Goal: Task Accomplishment & Management: Manage account settings

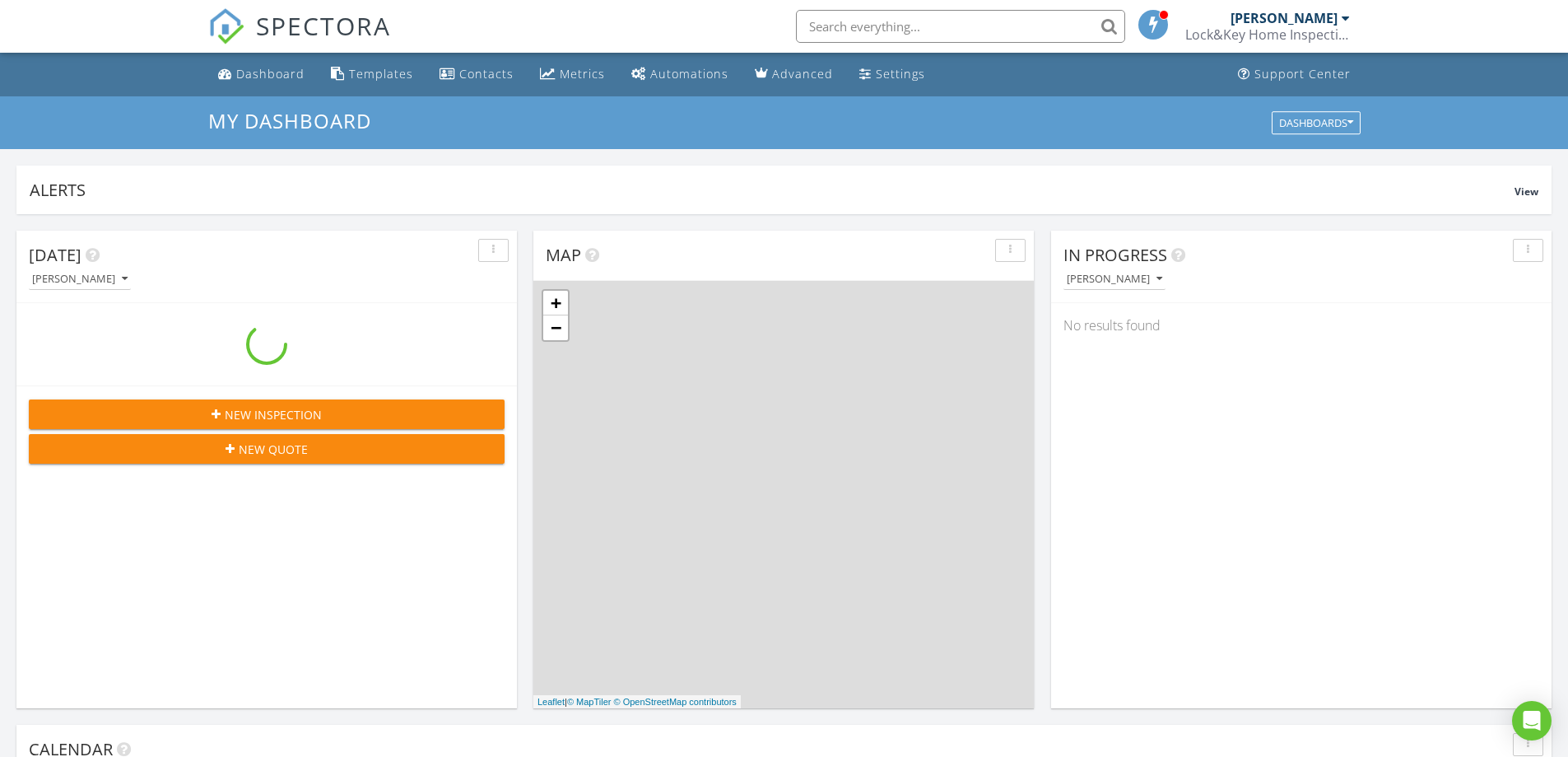
click at [988, 27] on input "text" at bounding box center [960, 26] width 330 height 32
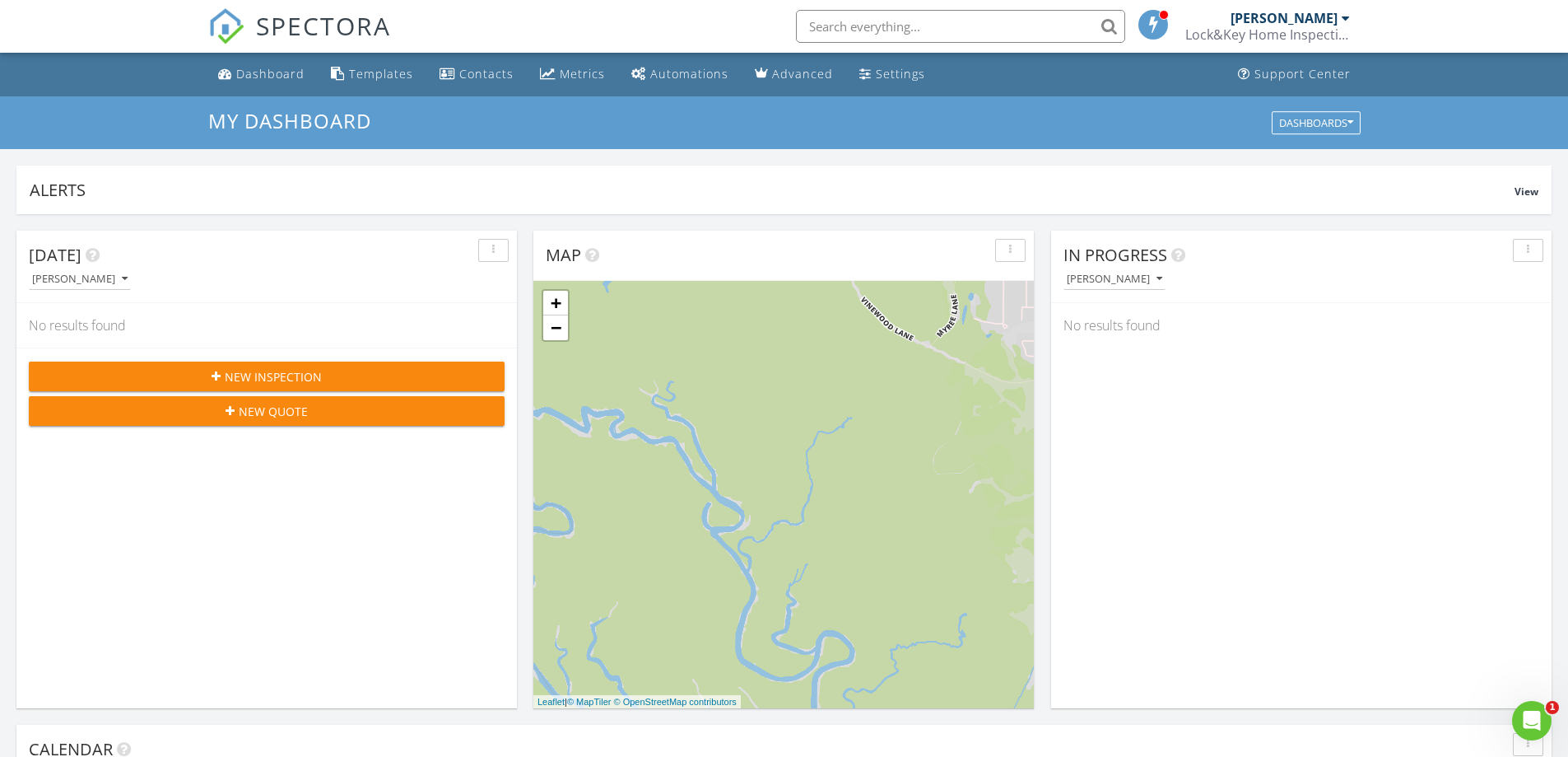
click at [933, 22] on input "text" at bounding box center [960, 26] width 330 height 32
click at [929, 22] on input "text" at bounding box center [960, 26] width 330 height 32
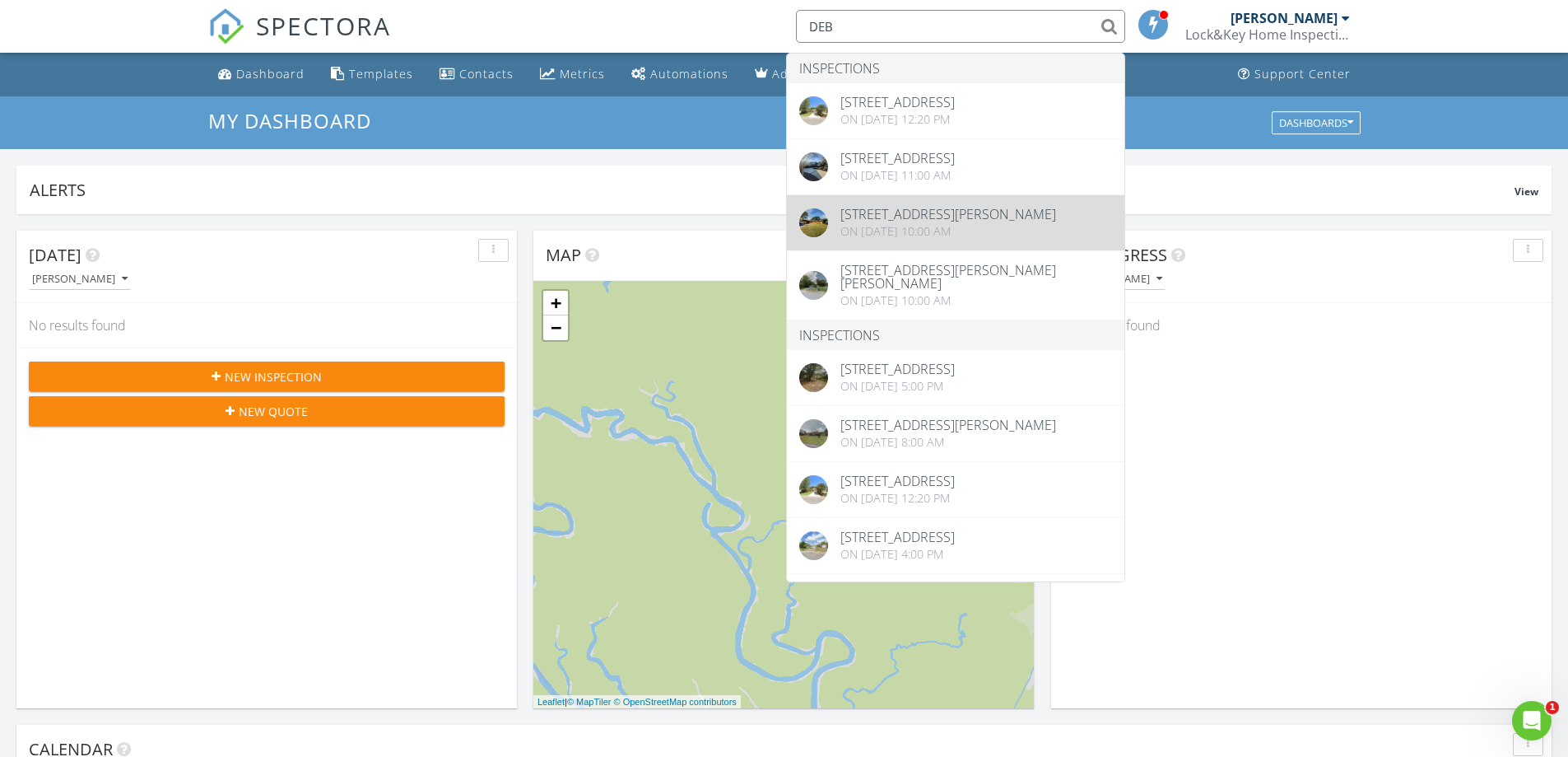
type input "DEB"
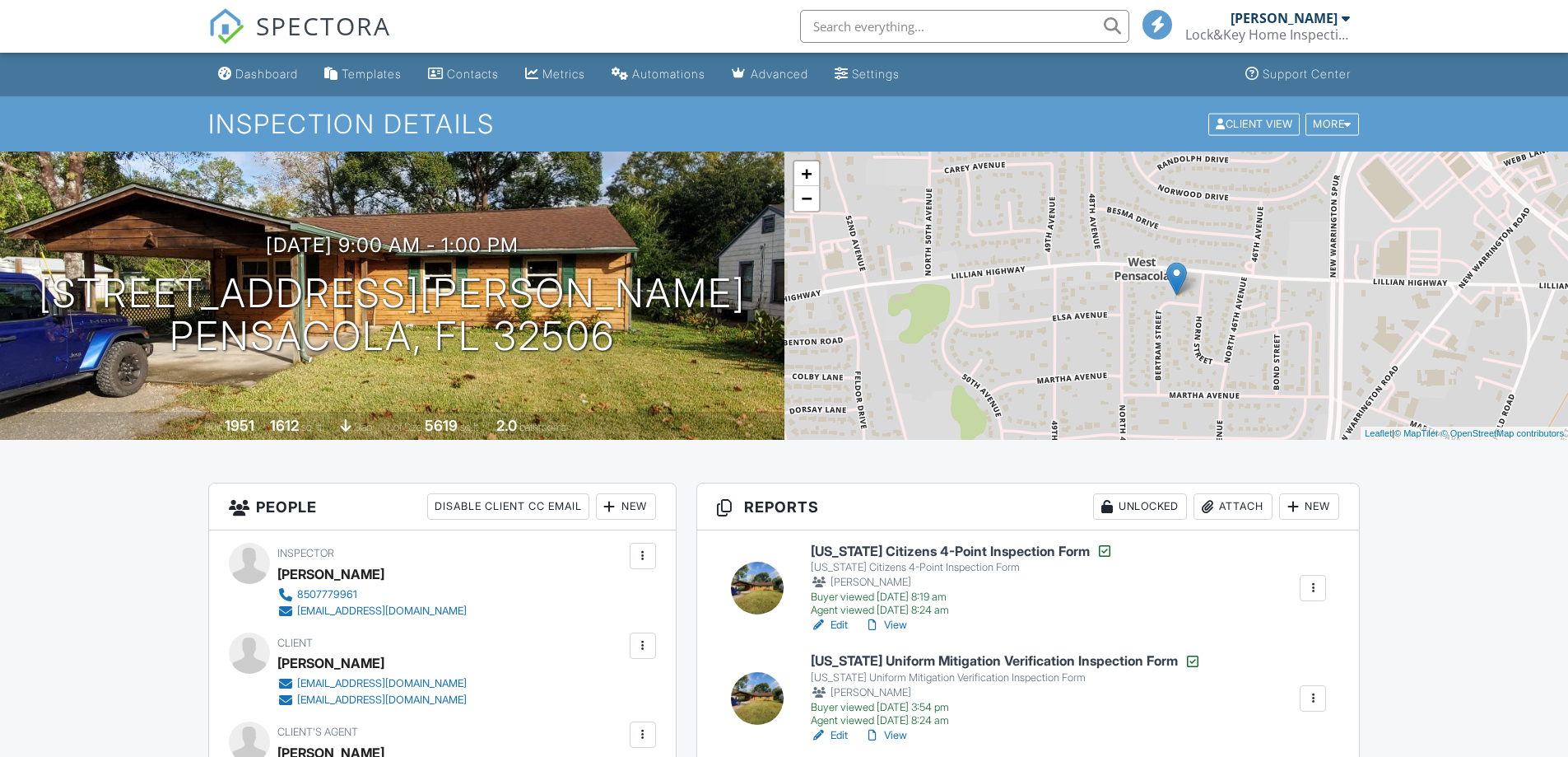
click at [879, 30] on input "text" at bounding box center [964, 26] width 330 height 32
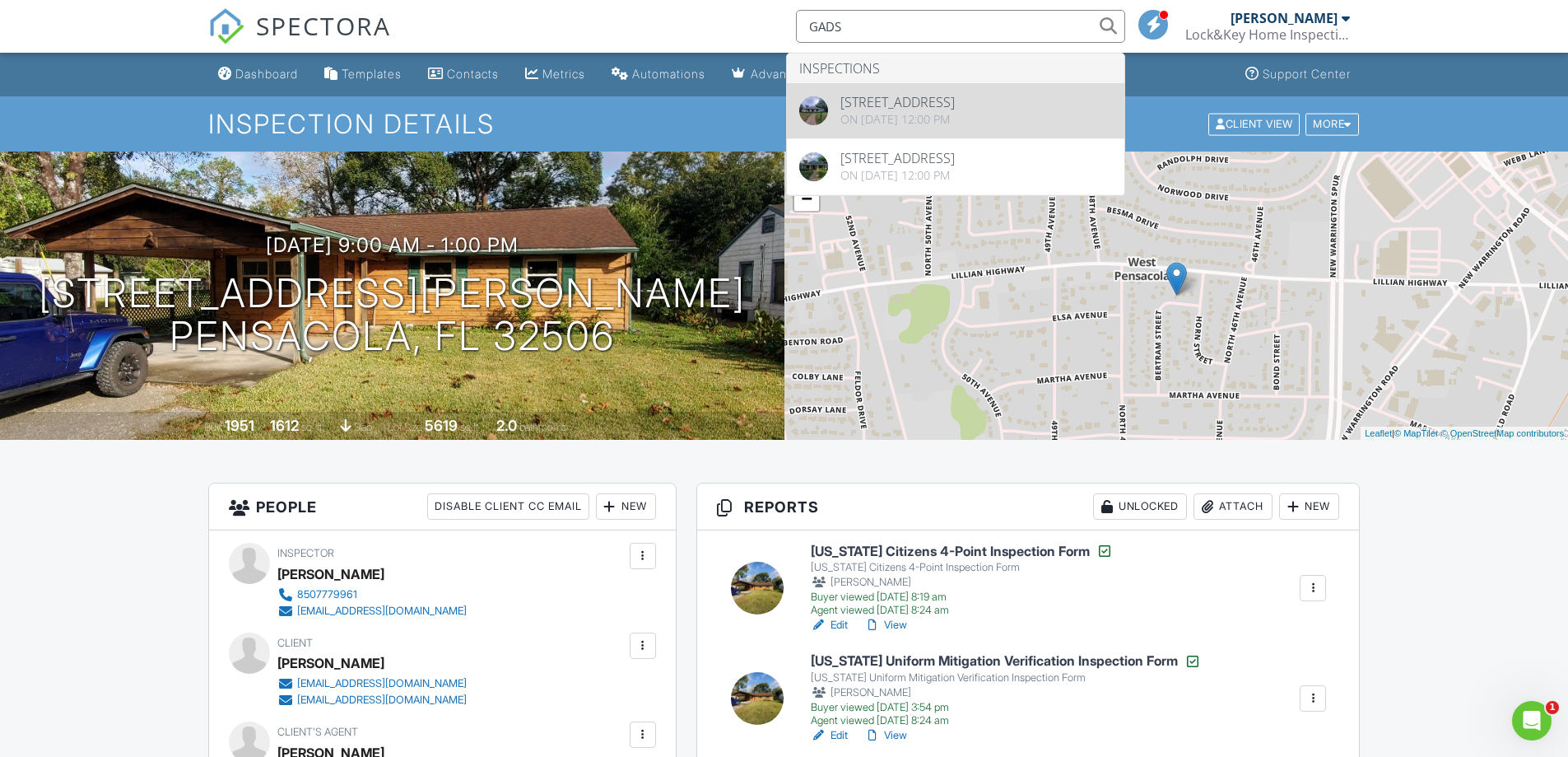
type input "GADS"
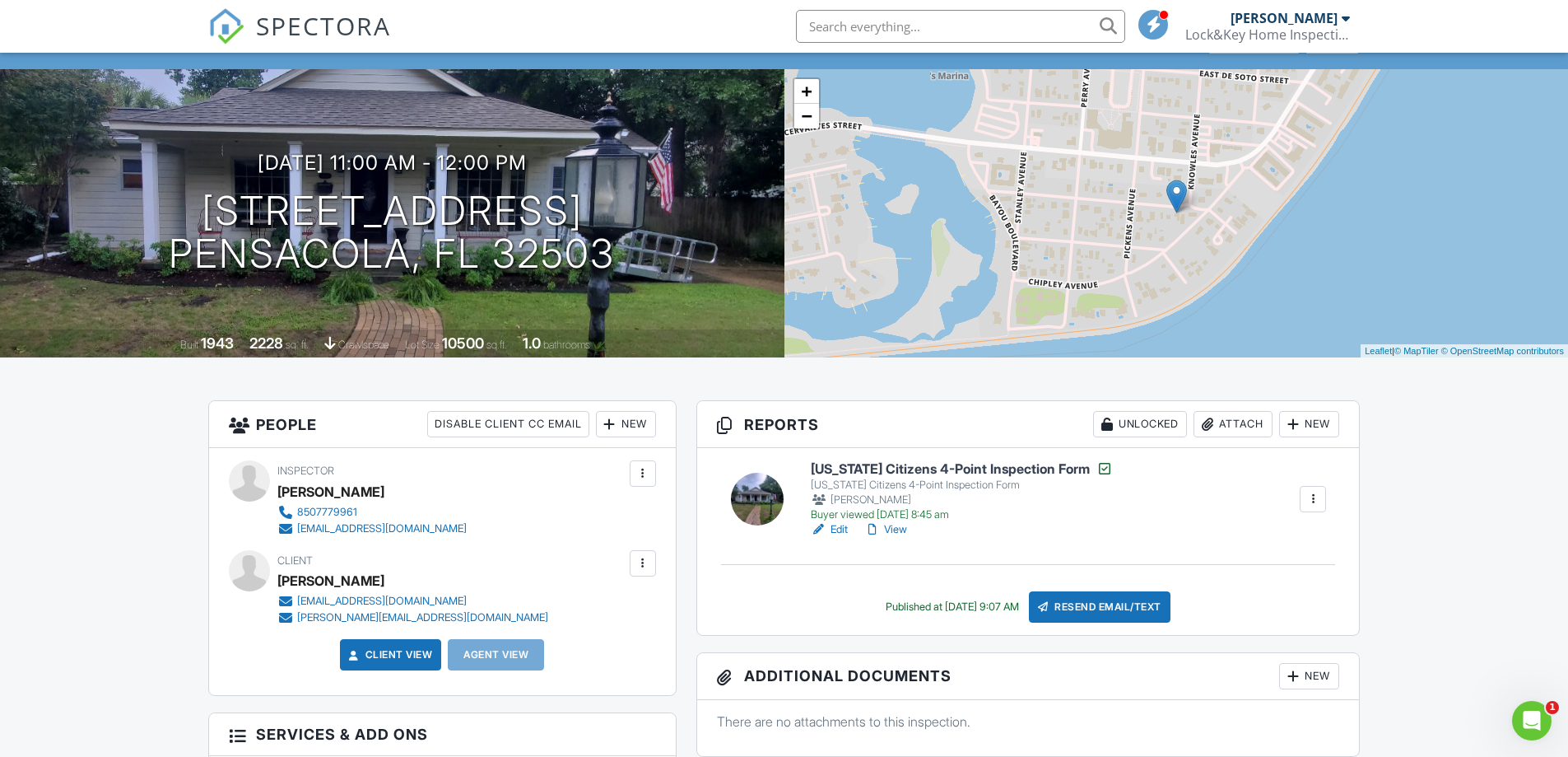
click at [640, 562] on div at bounding box center [642, 563] width 16 height 16
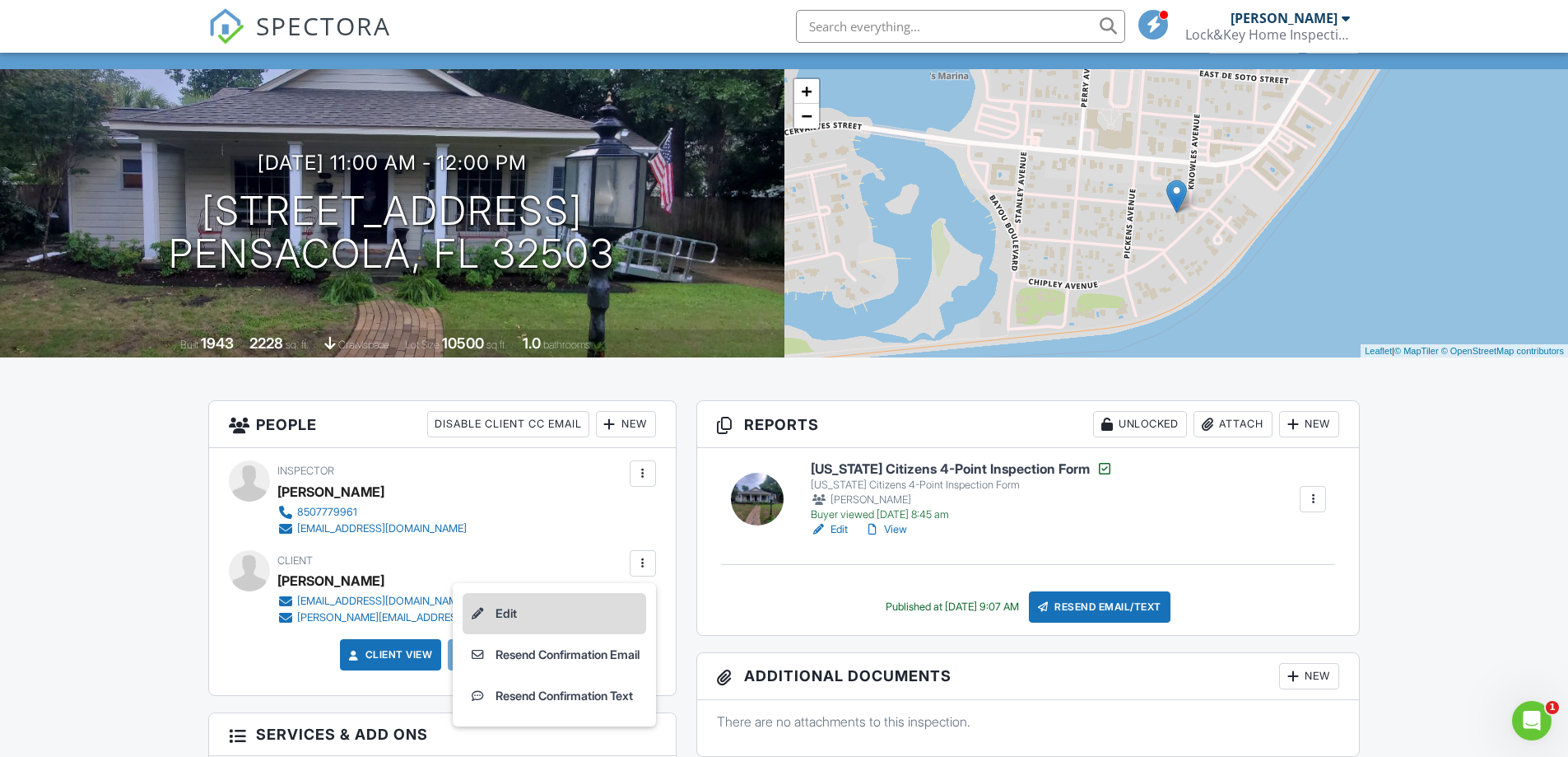
click at [525, 611] on li "Edit" at bounding box center [554, 613] width 183 height 41
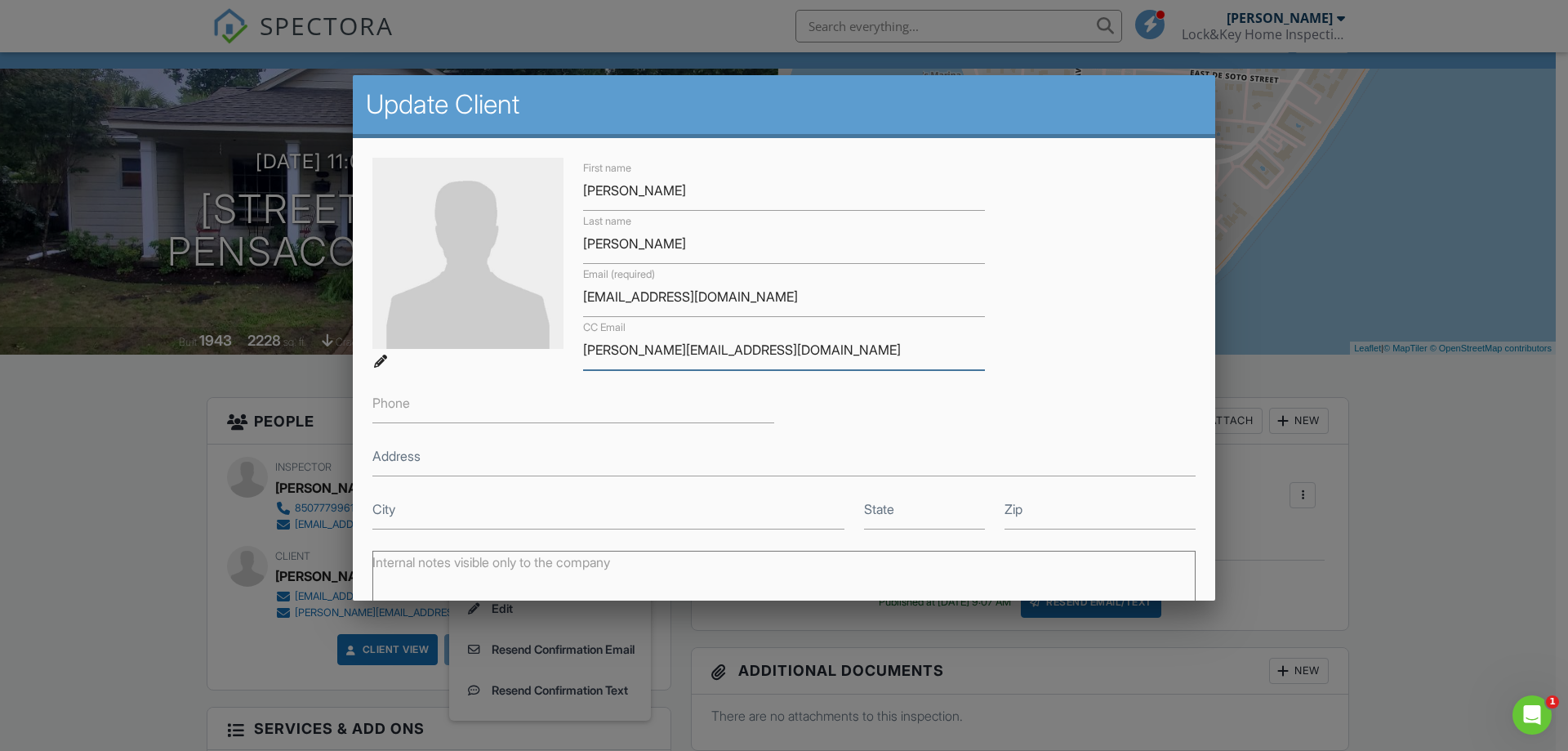
drag, startPoint x: 582, startPoint y: 351, endPoint x: 777, endPoint y: 343, distance: 195.2
click at [777, 343] on input "melanie.nail@acentria.com" at bounding box center [784, 350] width 402 height 40
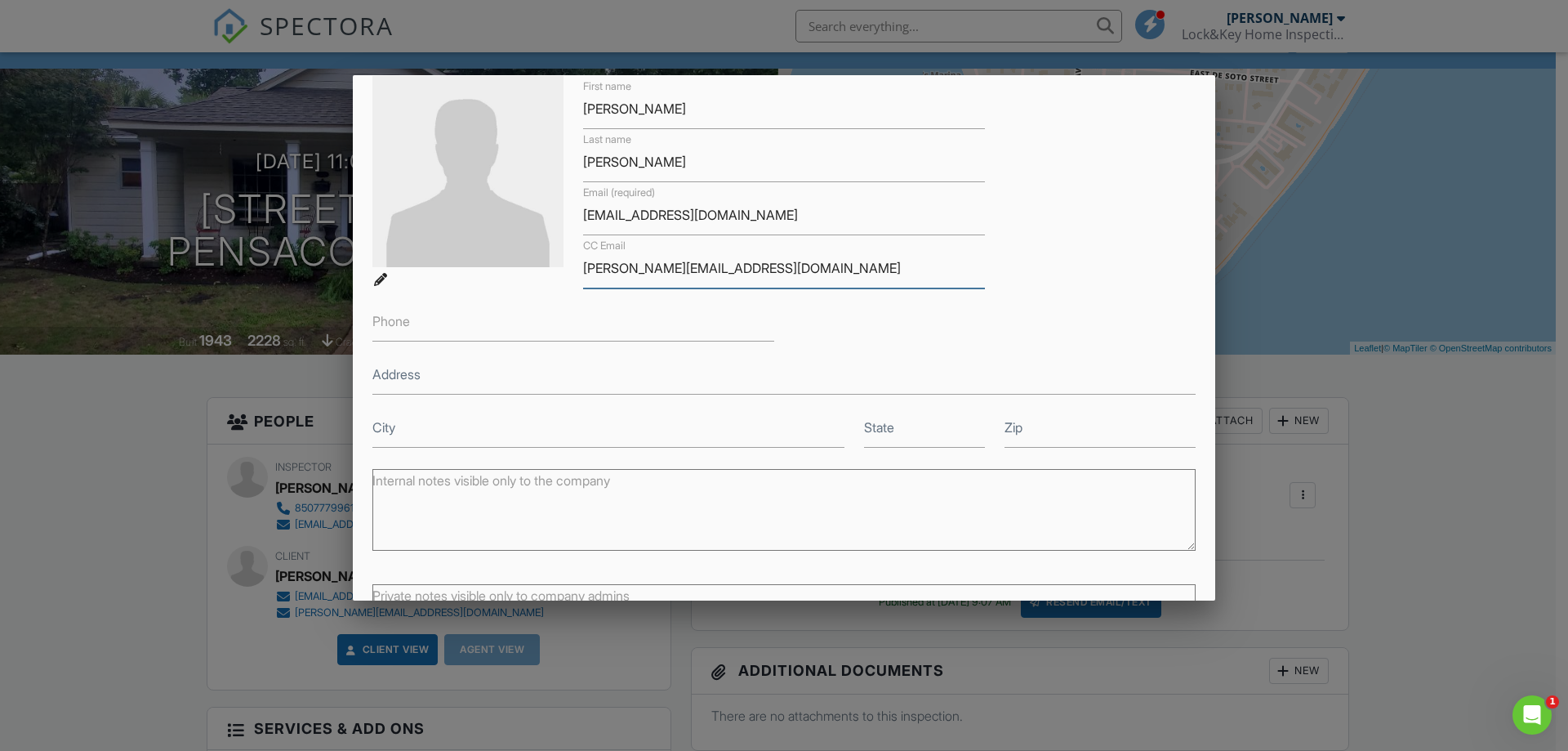
scroll to position [221, 0]
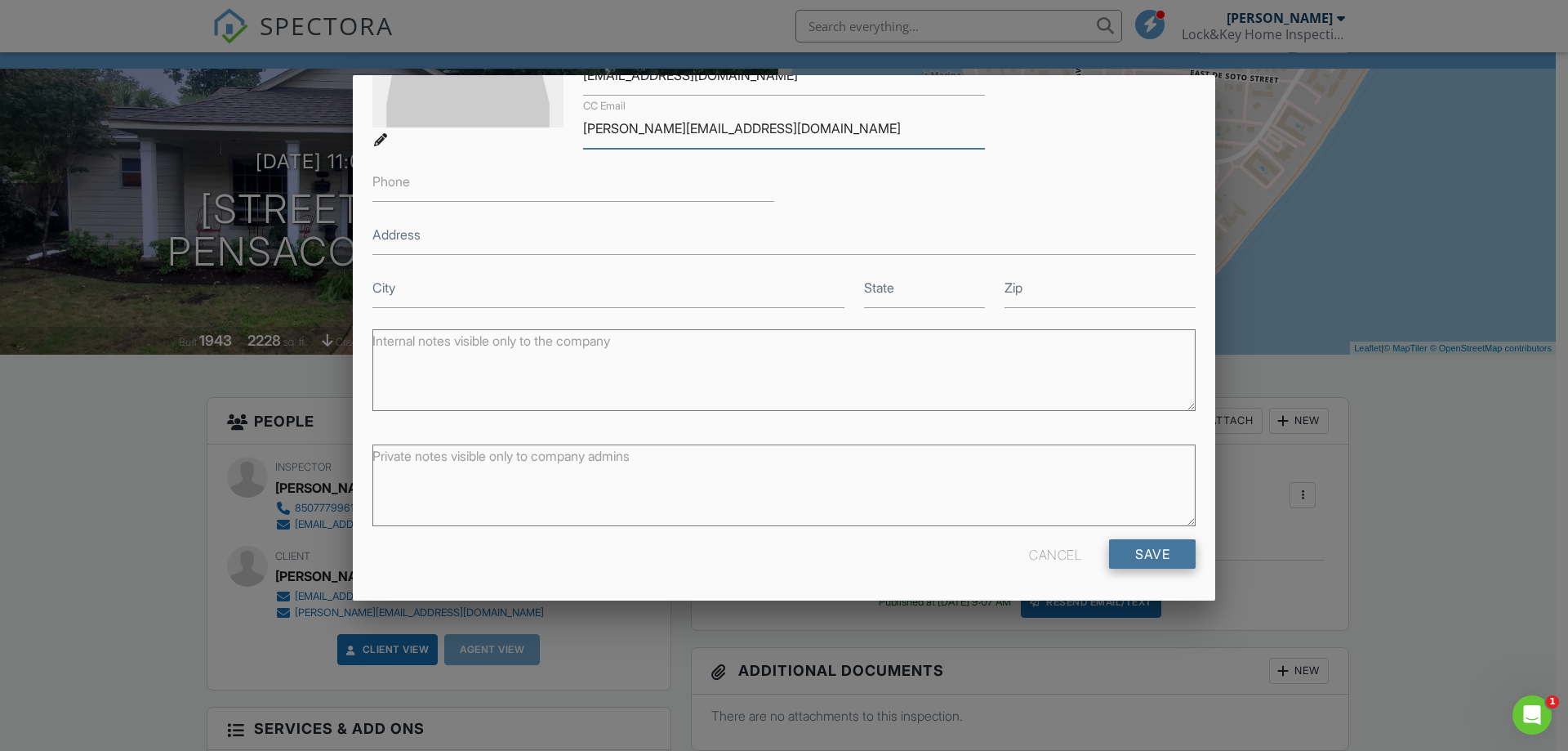
type input "[PERSON_NAME][EMAIL_ADDRESS][DOMAIN_NAME]"
click at [1147, 552] on input "Save" at bounding box center [1152, 554] width 86 height 29
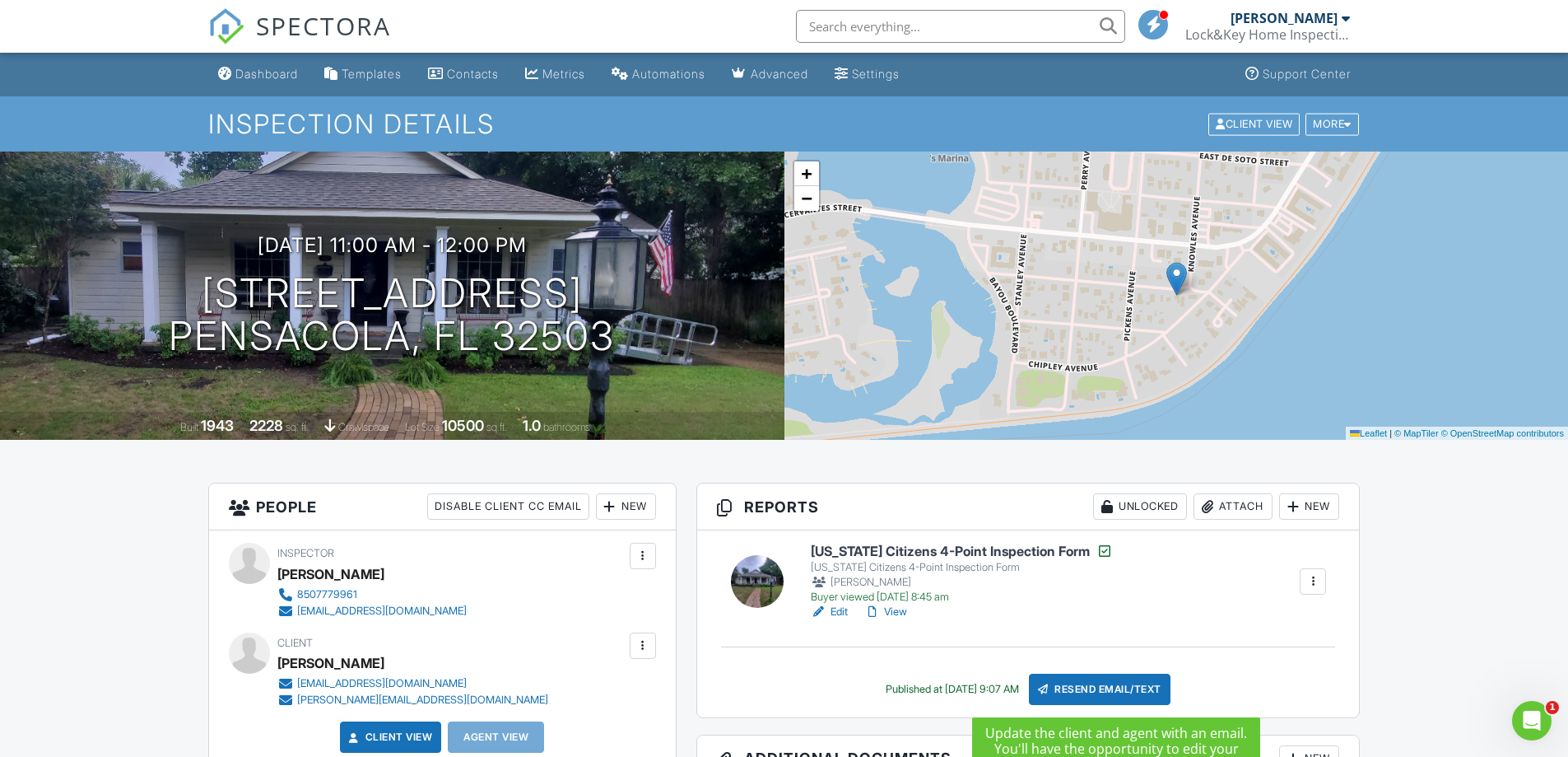
click at [1132, 693] on div "Resend Email/Text" at bounding box center [1100, 689] width 141 height 32
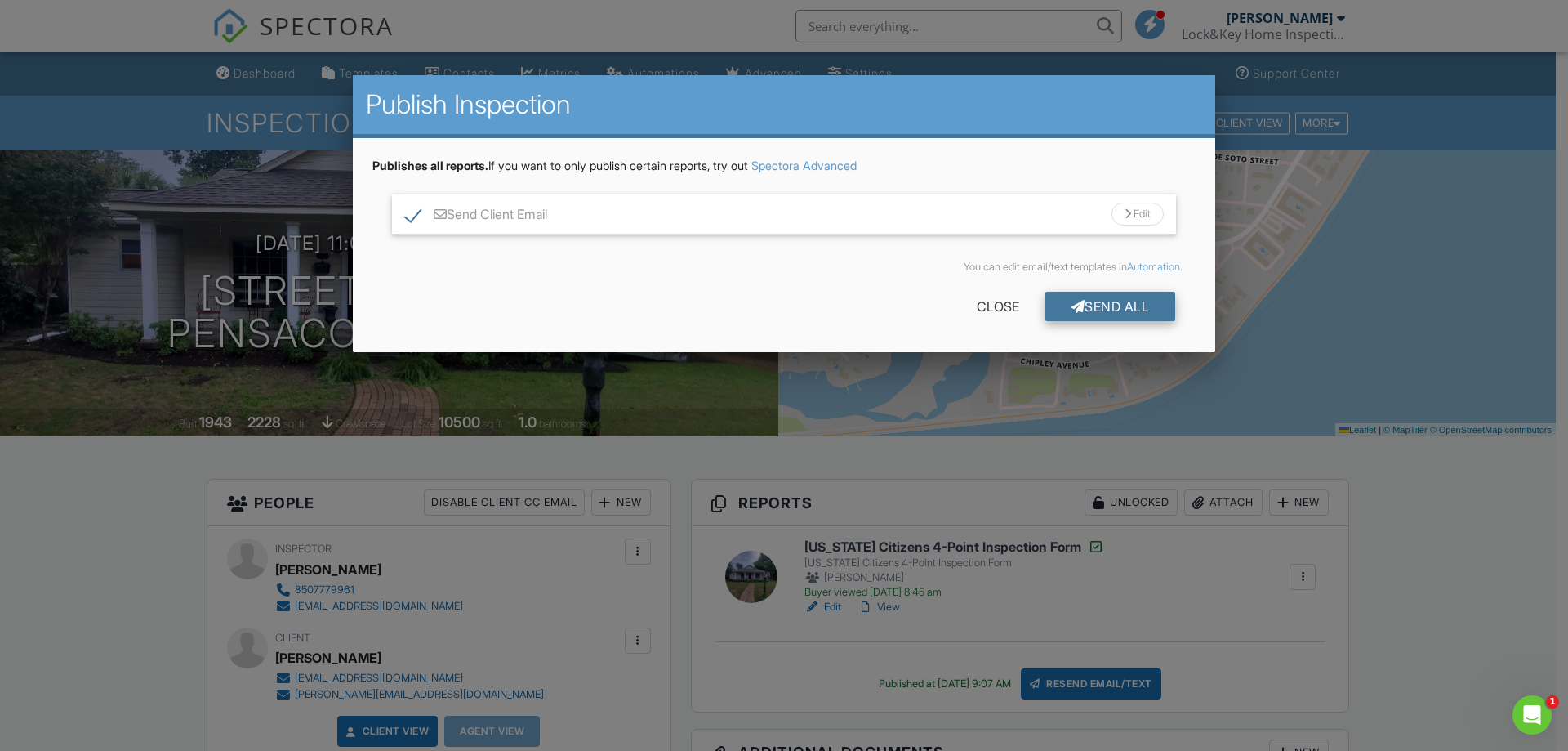
click at [1086, 300] on div "Send All" at bounding box center [1111, 306] width 131 height 29
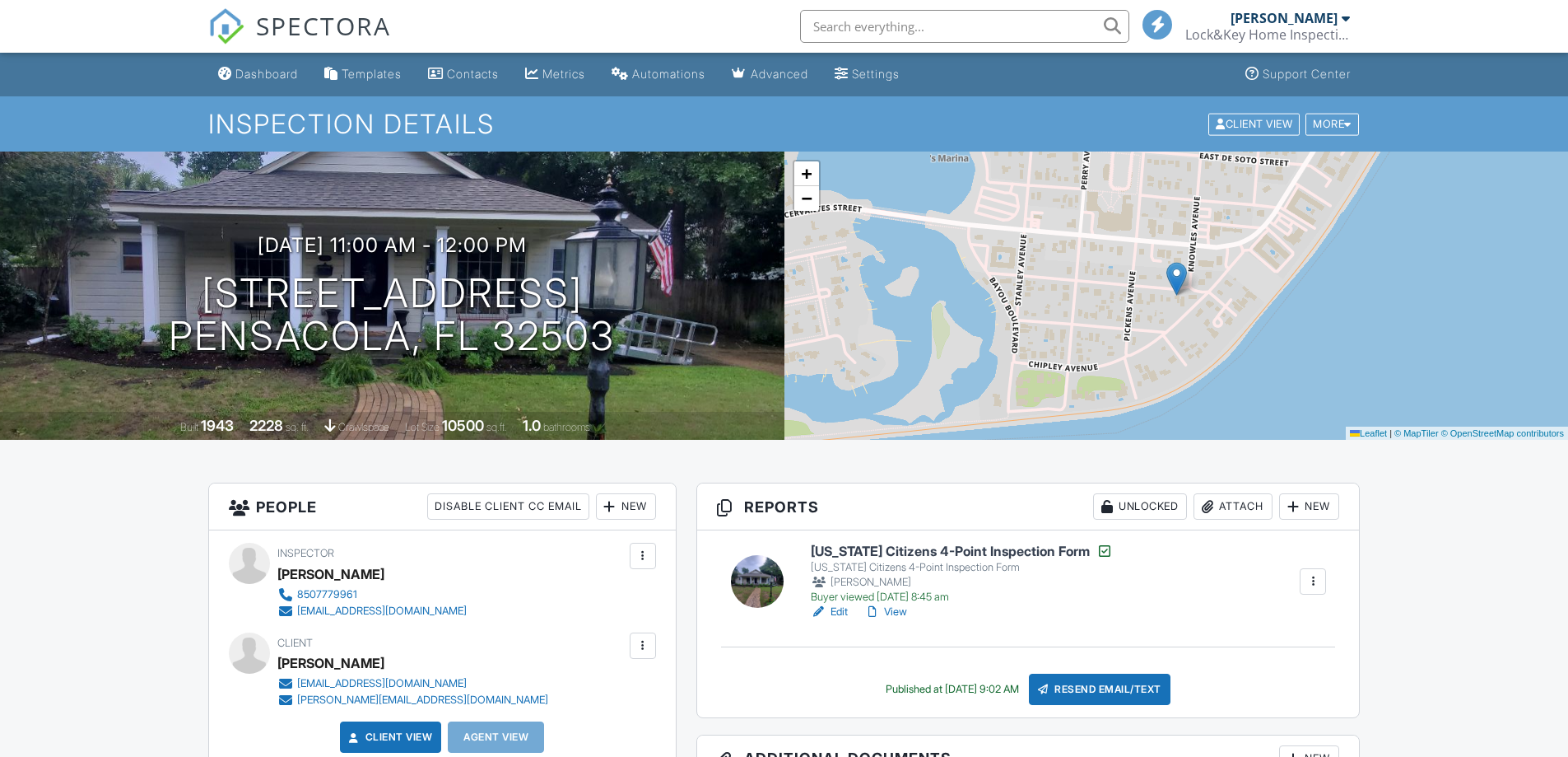
click at [956, 27] on input "text" at bounding box center [964, 26] width 330 height 32
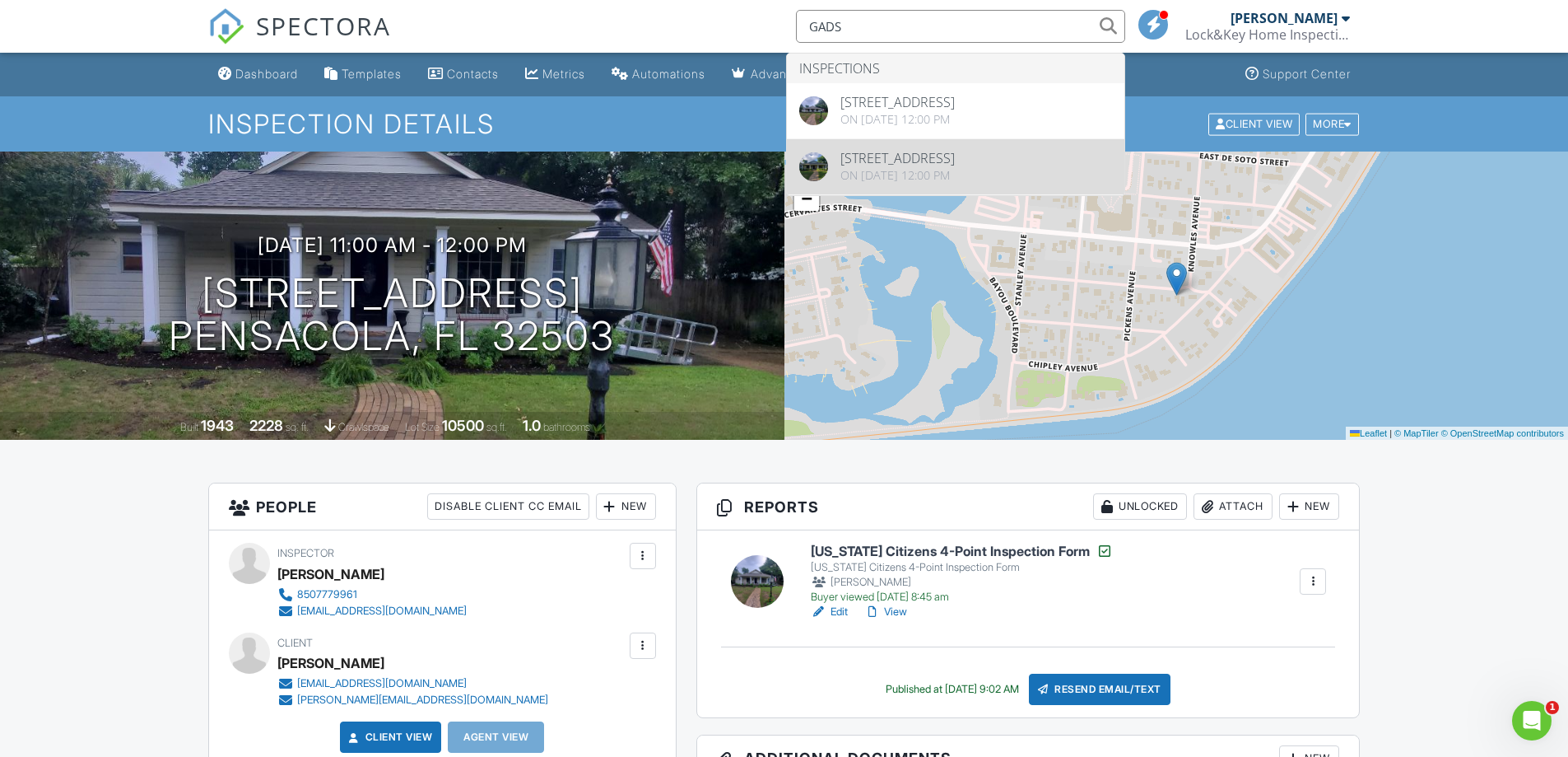
type input "GADS"
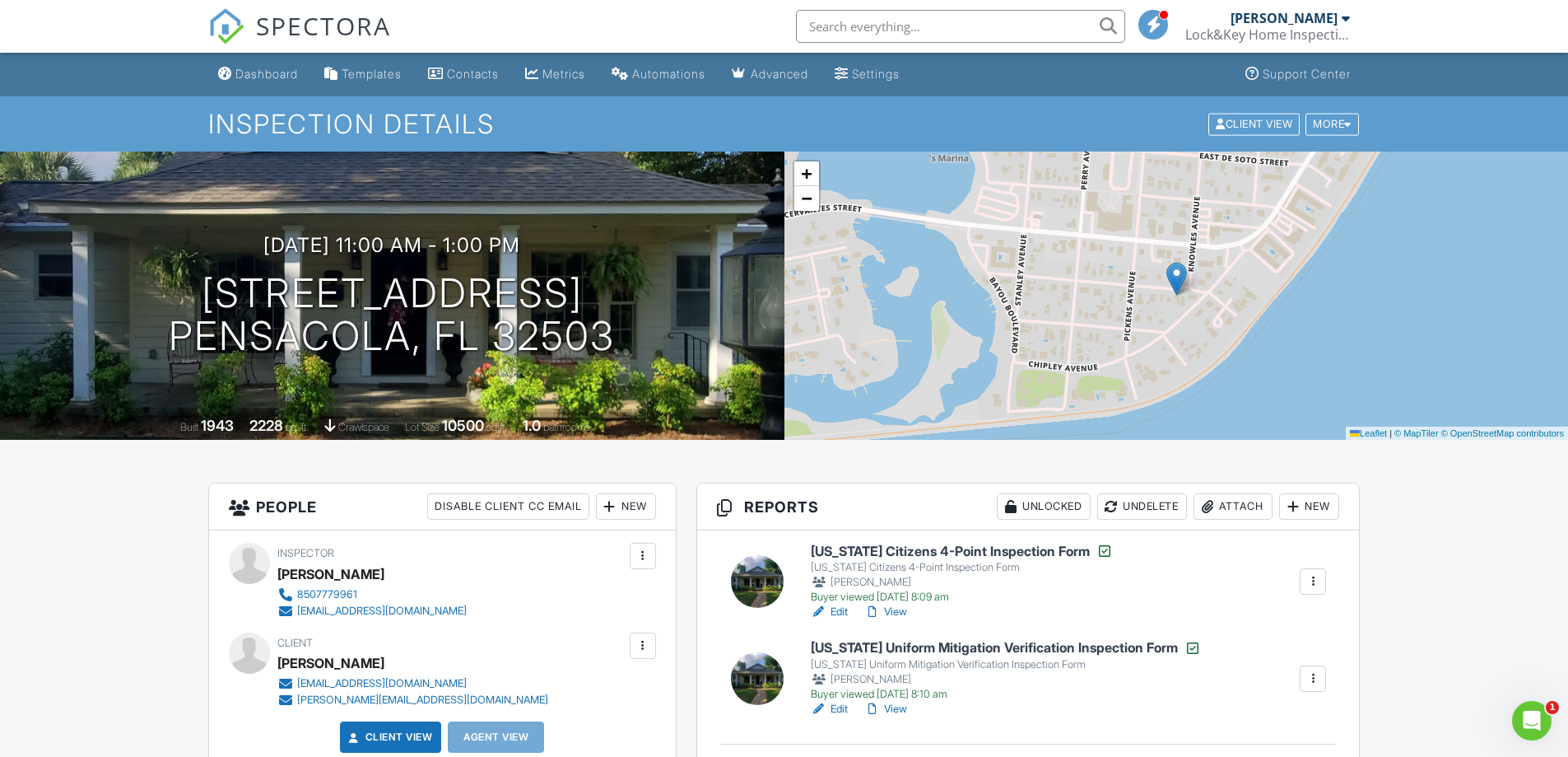
click at [1315, 582] on div at bounding box center [1313, 581] width 16 height 16
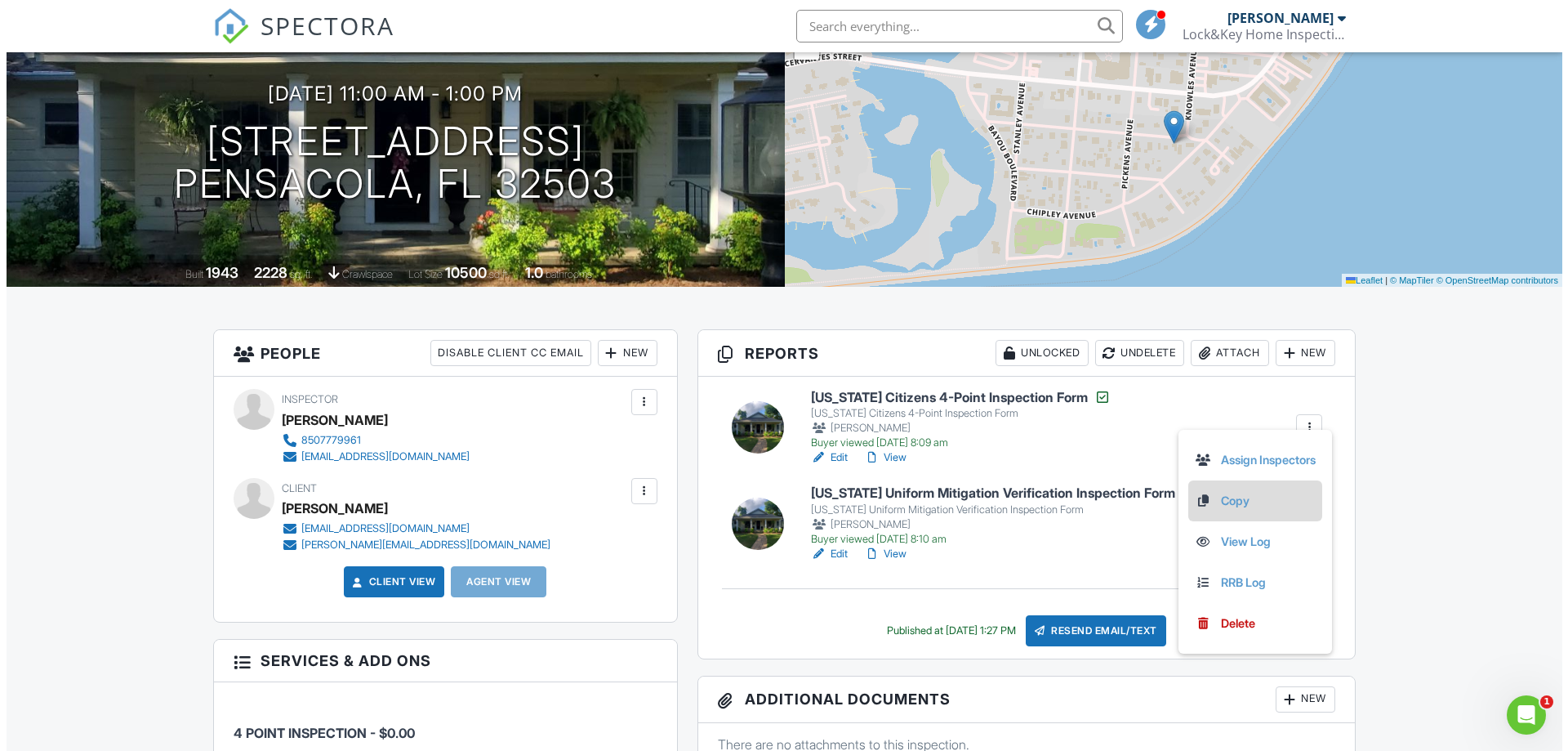
scroll to position [163, 0]
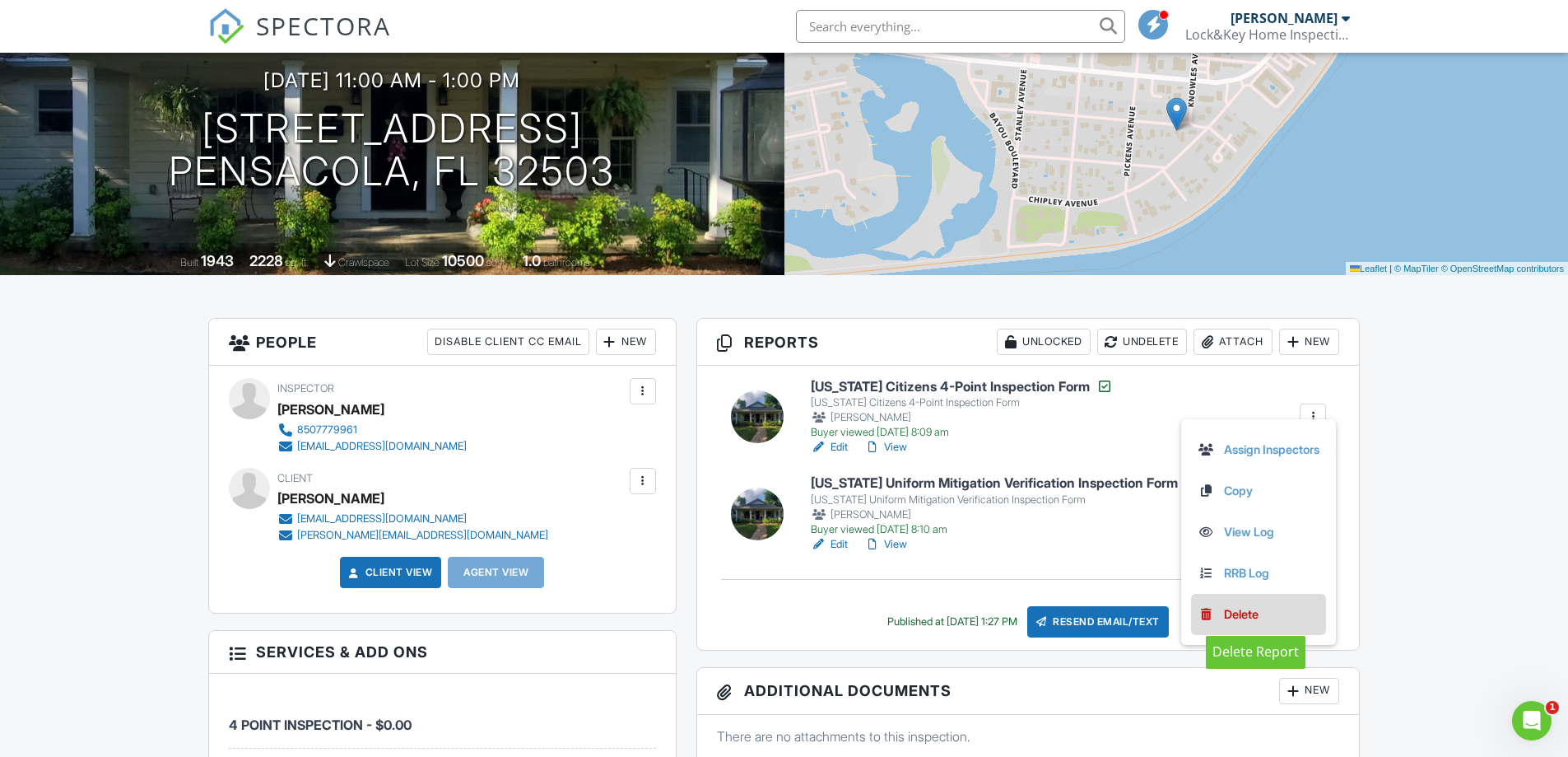
click at [1261, 619] on link "Delete" at bounding box center [1259, 614] width 122 height 18
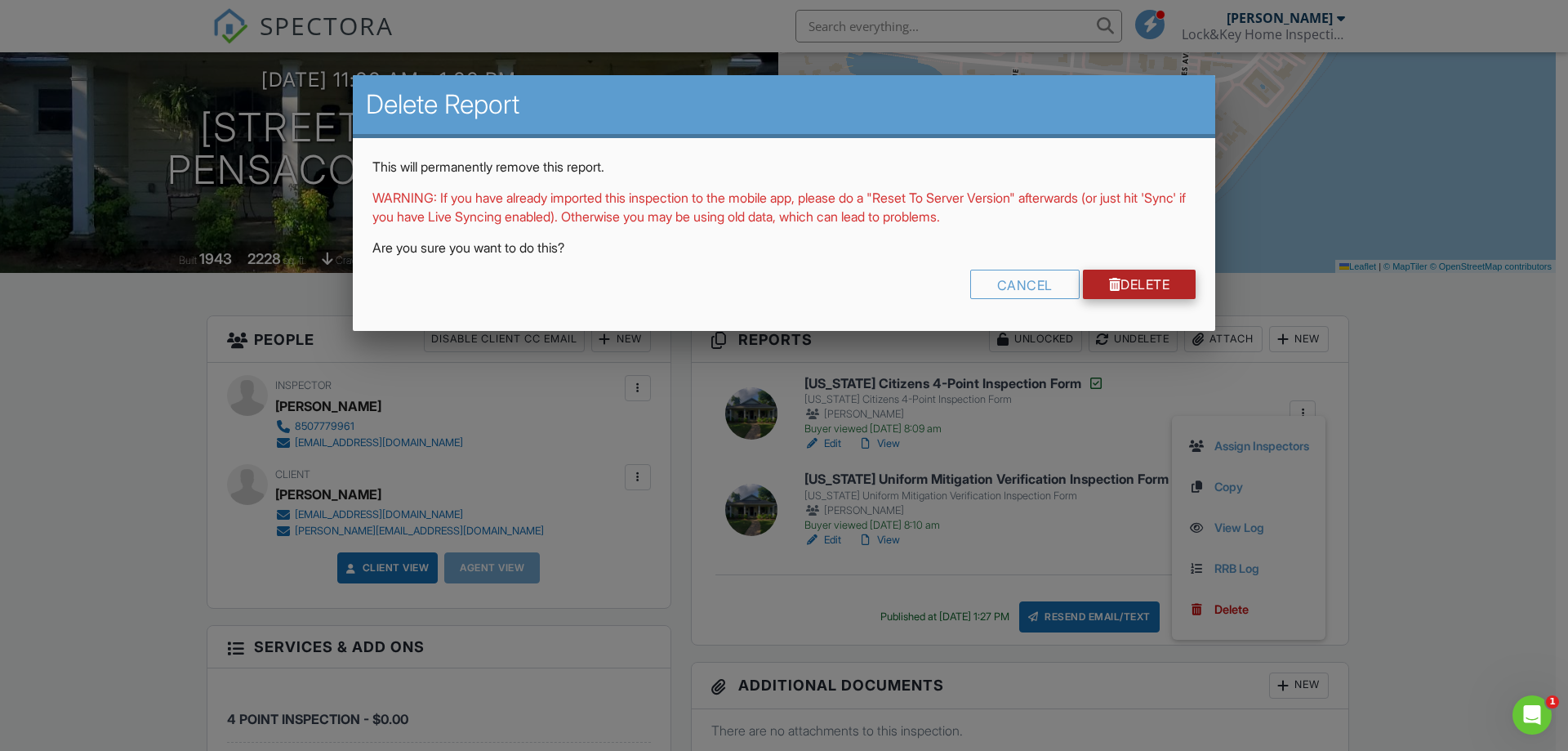
click at [1141, 284] on link "Delete" at bounding box center [1140, 284] width 114 height 29
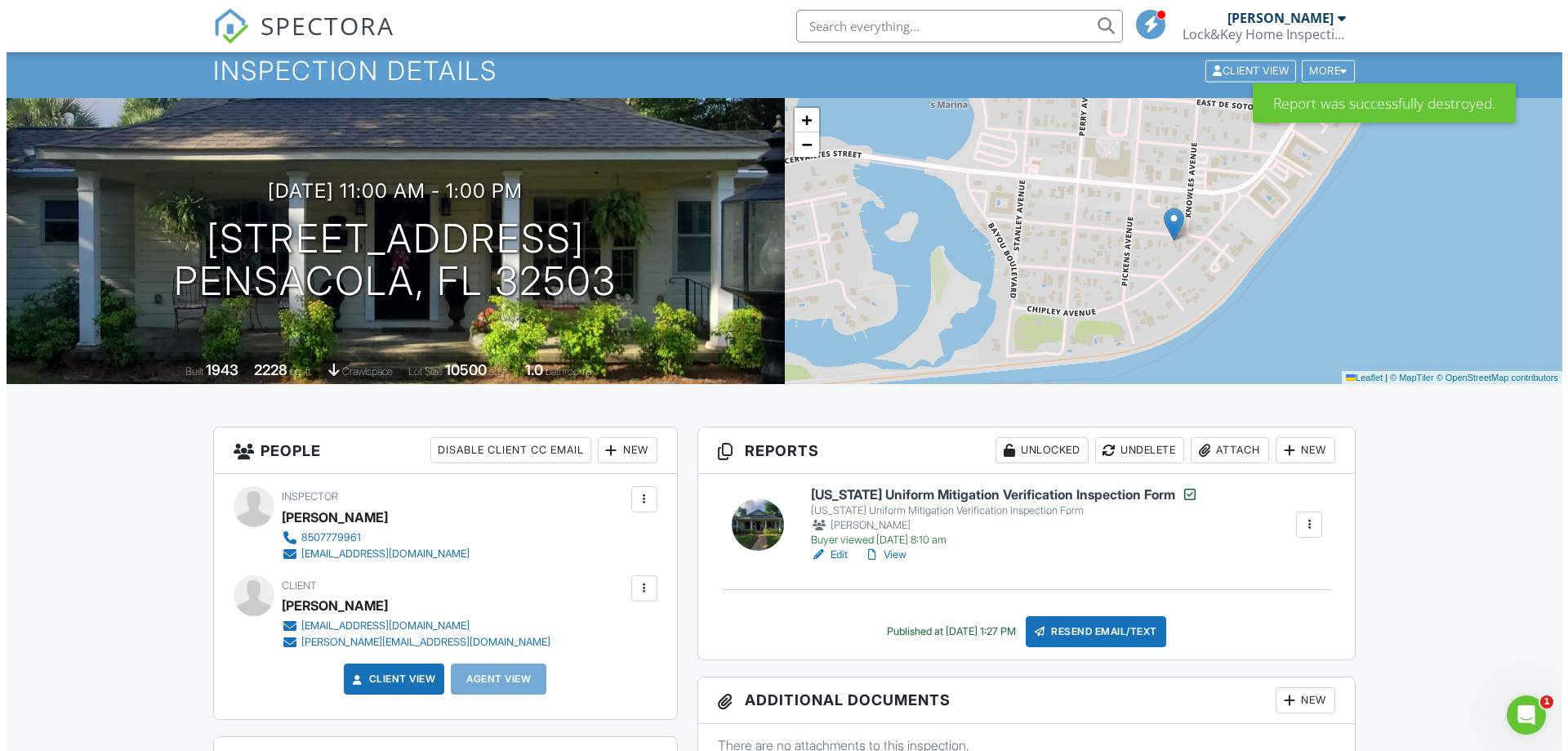
scroll to position [82, 0]
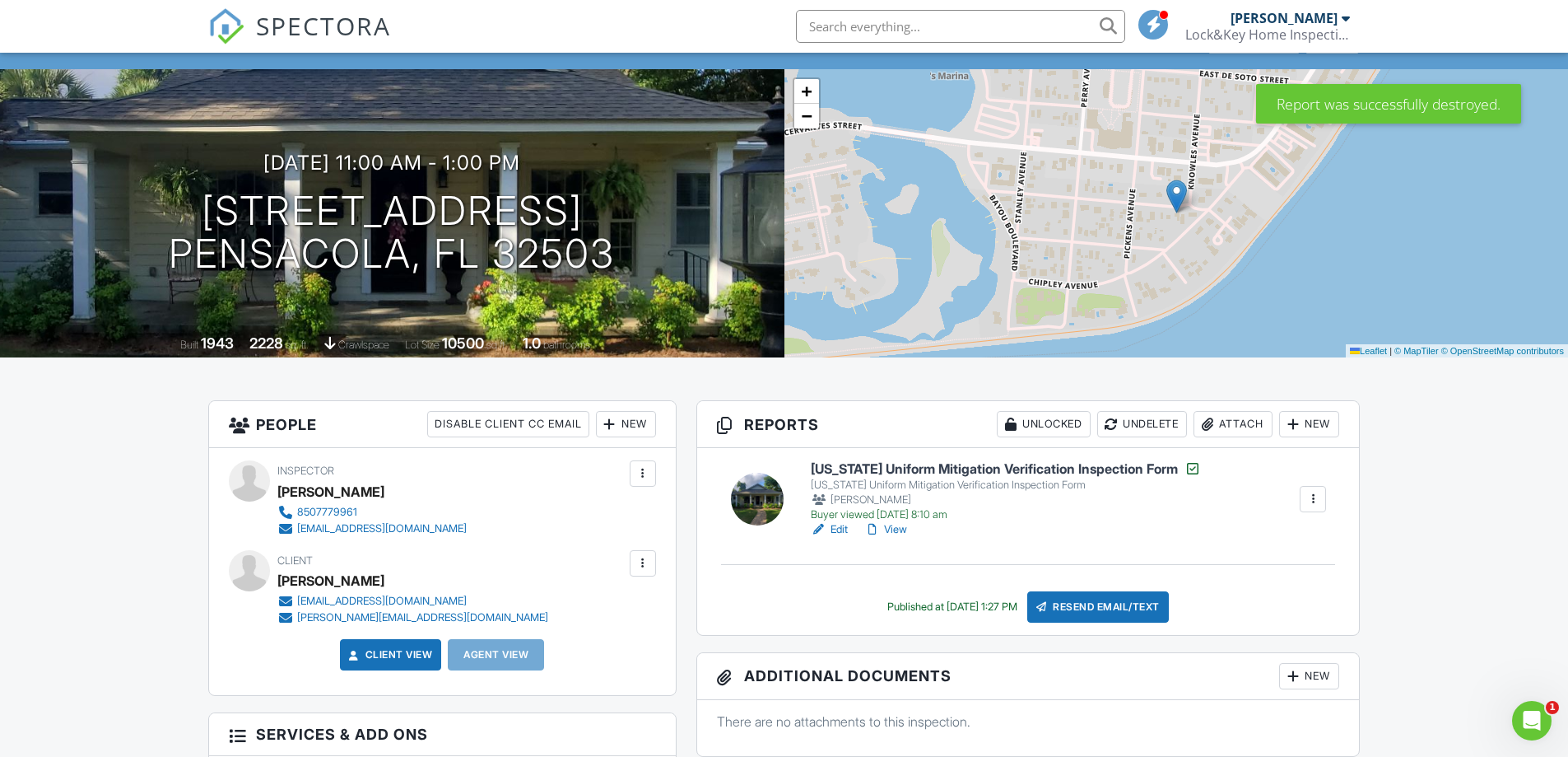
click at [1106, 603] on div "Resend Email/Text" at bounding box center [1098, 607] width 141 height 32
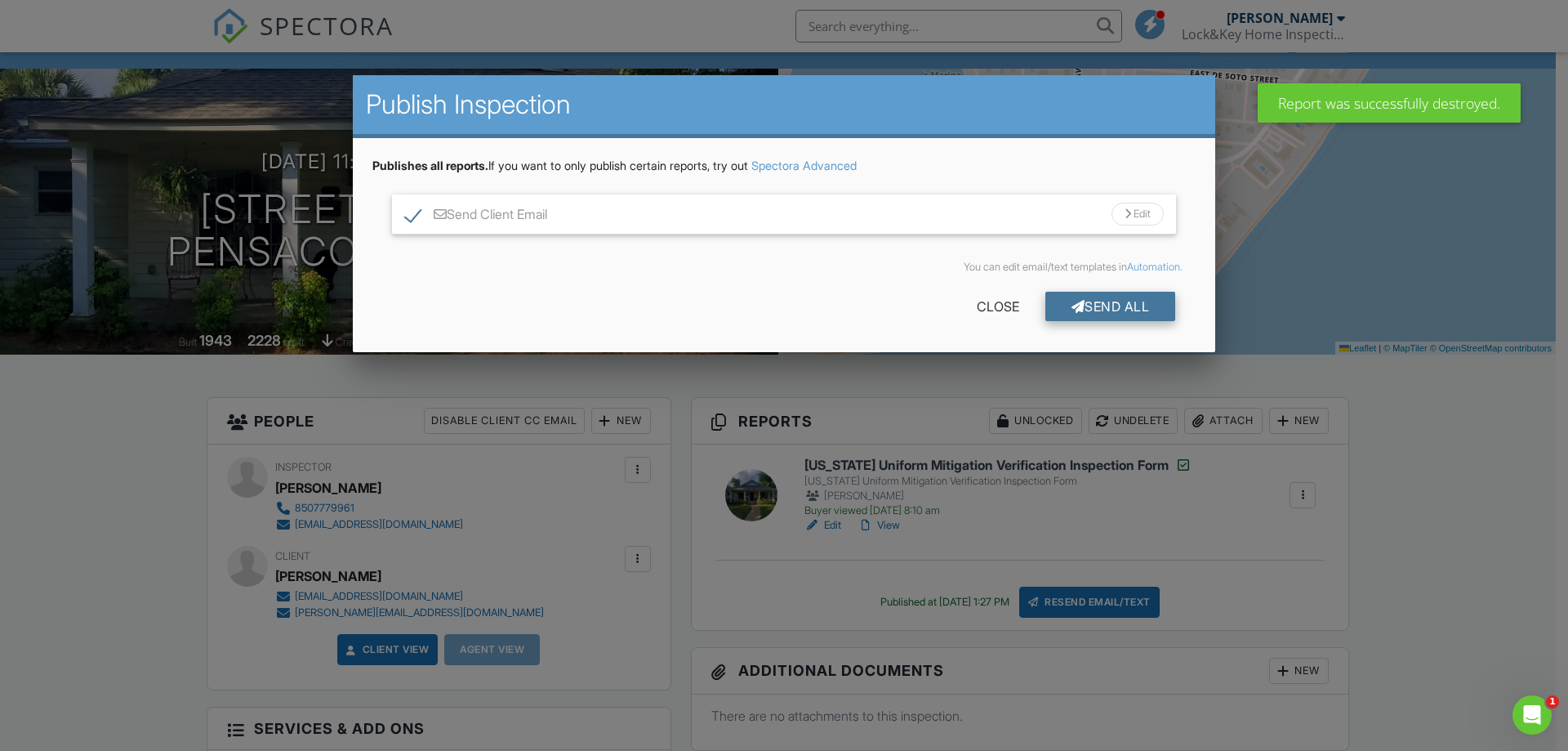
click at [1110, 296] on div "Send All" at bounding box center [1111, 306] width 131 height 29
